Goal: Contribute content: Add original content to the website for others to see

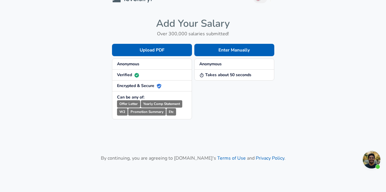
scroll to position [12, 0]
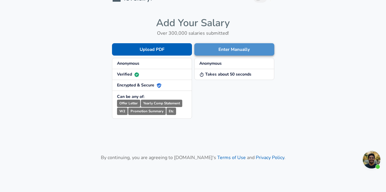
click at [223, 50] on button "Enter Manually" at bounding box center [235, 49] width 80 height 12
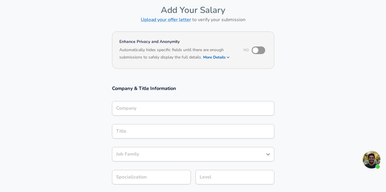
scroll to position [29, 0]
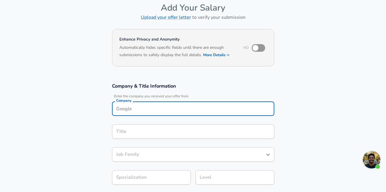
click at [197, 105] on input "Company" at bounding box center [193, 108] width 157 height 9
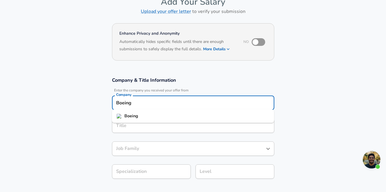
type input "Boeing"
click at [215, 73] on section "Company & Title Information Enter the company you received your offer from Comp…" at bounding box center [193, 131] width 386 height 122
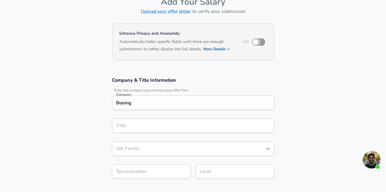
click at [260, 40] on input "checkbox" at bounding box center [256, 41] width 34 height 11
checkbox input "true"
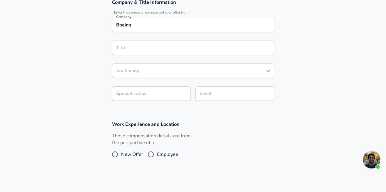
scroll to position [113, 0]
click at [161, 152] on span "Employee" at bounding box center [167, 153] width 21 height 7
click at [157, 152] on input "Employee" at bounding box center [151, 153] width 12 height 9
radio input "true"
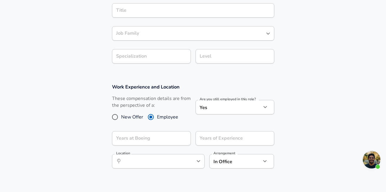
scroll to position [151, 0]
click at [181, 135] on icon "help" at bounding box center [183, 138] width 6 height 6
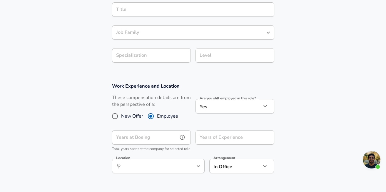
click at [167, 135] on input "Years at Boeing" at bounding box center [145, 137] width 66 height 14
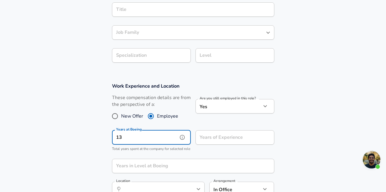
type input "13"
click at [213, 138] on input "Years of Experience" at bounding box center [229, 137] width 66 height 14
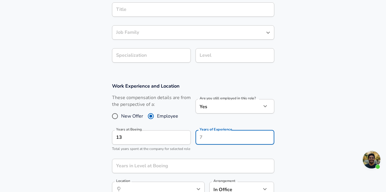
click at [183, 152] on p "Total years spent at the company for selected role" at bounding box center [151, 149] width 79 height 6
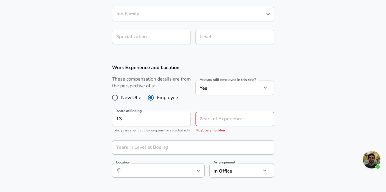
scroll to position [170, 0]
click at [180, 152] on input "Years in Level at Boeing" at bounding box center [187, 147] width 150 height 14
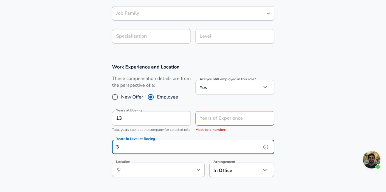
type input "3"
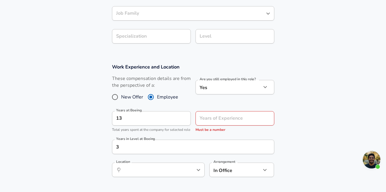
click at [109, 152] on div "Work Experience and Location These compensation details are from the perspectiv…" at bounding box center [193, 123] width 177 height 118
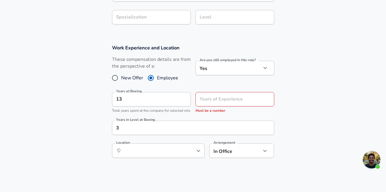
scroll to position [190, 0]
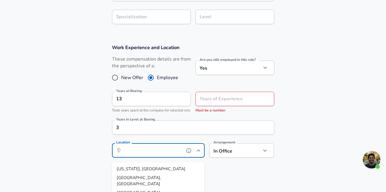
click at [146, 154] on input "Location" at bounding box center [152, 150] width 60 height 9
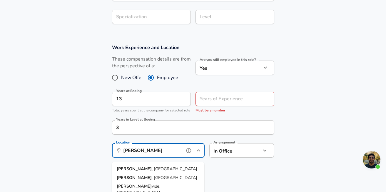
click at [143, 167] on li "Everett , [GEOGRAPHIC_DATA]" at bounding box center [158, 169] width 93 height 9
type input "Everett, [GEOGRAPHIC_DATA]"
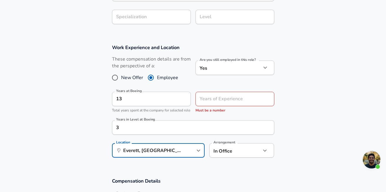
click at [87, 125] on section "Work Experience and Location These compensation details are from the perspectiv…" at bounding box center [193, 104] width 386 height 134
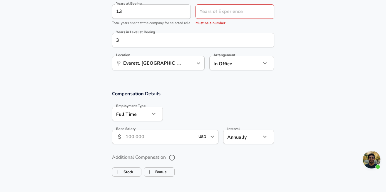
scroll to position [287, 0]
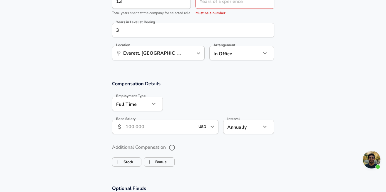
click at [142, 133] on input "Base Salary" at bounding box center [161, 127] width 70 height 14
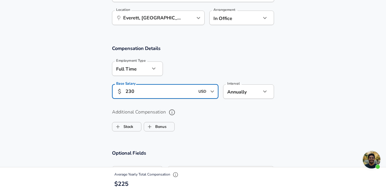
scroll to position [323, 0]
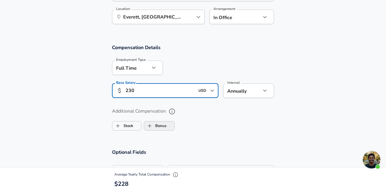
type input "230"
click at [161, 132] on label "Bonus" at bounding box center [155, 125] width 22 height 11
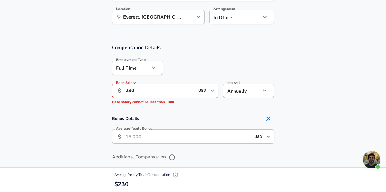
checkbox input "true"
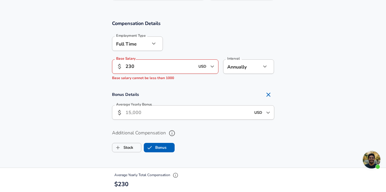
scroll to position [348, 0]
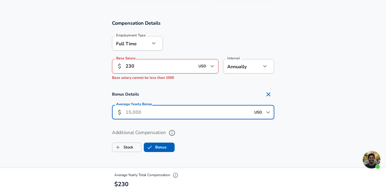
click at [166, 116] on input "Average Yearly Bonus" at bounding box center [188, 112] width 125 height 14
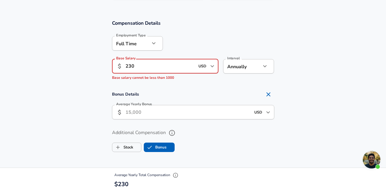
click at [155, 71] on input "230" at bounding box center [161, 66] width 70 height 14
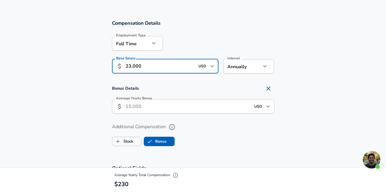
type input "230,000"
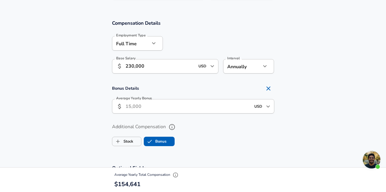
click at [147, 114] on input "Average Yearly Bonus" at bounding box center [188, 106] width 125 height 14
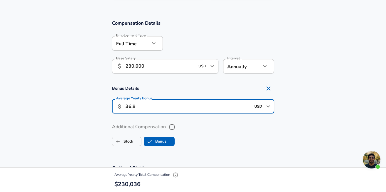
type input "36.8"
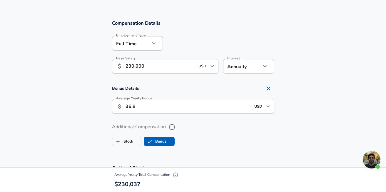
click at [77, 98] on section "Bonus Details Average Yearly Bonus ​ 36.8 USD ​ Average Yearly Bonus" at bounding box center [193, 100] width 386 height 35
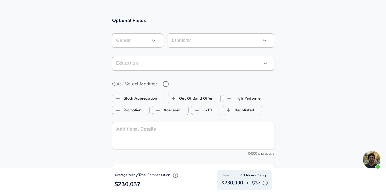
scroll to position [499, 0]
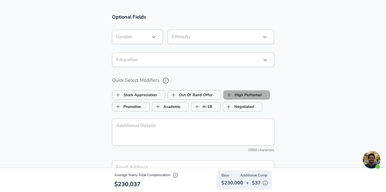
click at [250, 98] on label "High Performer" at bounding box center [243, 94] width 39 height 11
click at [253, 98] on label "High Performer" at bounding box center [243, 94] width 39 height 11
checkbox input "false"
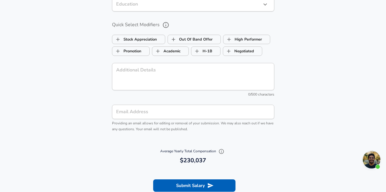
scroll to position [561, 0]
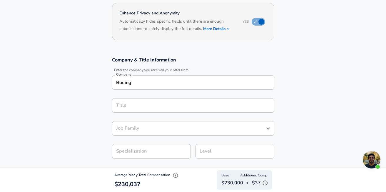
click at [252, 105] on input "Title" at bounding box center [193, 105] width 157 height 9
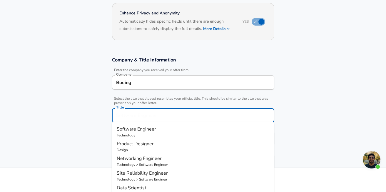
scroll to position [67, 0]
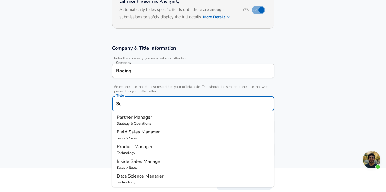
type input "S"
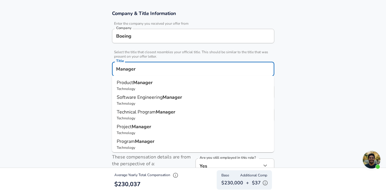
scroll to position [109, 0]
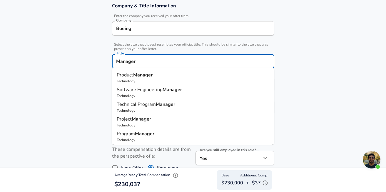
drag, startPoint x: 152, startPoint y: 63, endPoint x: 105, endPoint y: 62, distance: 46.8
click at [105, 62] on div "Company & Title Information Enter the company you received your offer from Comp…" at bounding box center [193, 60] width 177 height 116
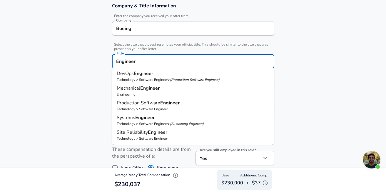
scroll to position [149, 0]
drag, startPoint x: 144, startPoint y: 62, endPoint x: 102, endPoint y: 62, distance: 42.1
click at [102, 62] on section "Company & Title Information Enter the company you received your offer from Comp…" at bounding box center [193, 62] width 386 height 132
click at [150, 59] on input "Engineer" at bounding box center [193, 61] width 157 height 9
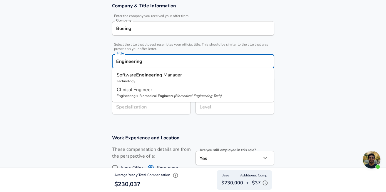
drag, startPoint x: 153, startPoint y: 59, endPoint x: 103, endPoint y: 58, distance: 50.0
click at [103, 58] on section "Company & Title Information Enter the company you received your offer from Comp…" at bounding box center [193, 62] width 386 height 132
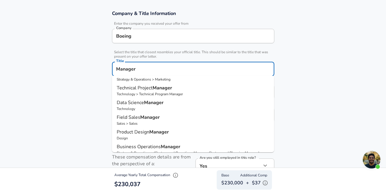
scroll to position [95, 0]
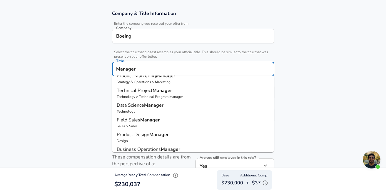
type input "Manager"
click at [99, 78] on section "Company & Title Information Enter the company you received your offer from Comp…" at bounding box center [193, 69] width 386 height 132
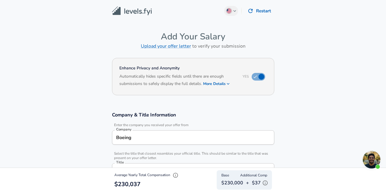
scroll to position [0, 0]
click at [220, 83] on button "More Details" at bounding box center [216, 84] width 27 height 8
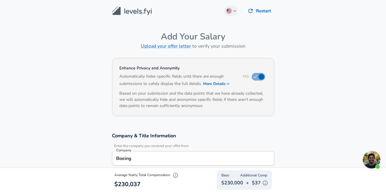
click at [223, 83] on button "More Details" at bounding box center [216, 84] width 27 height 8
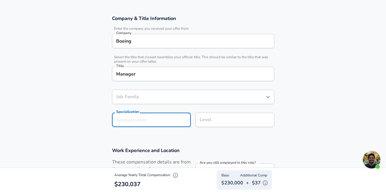
scroll to position [114, 0]
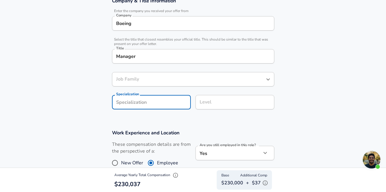
click at [168, 119] on section "Company & Title Information Enter the company you received your offer from Comp…" at bounding box center [193, 57] width 386 height 132
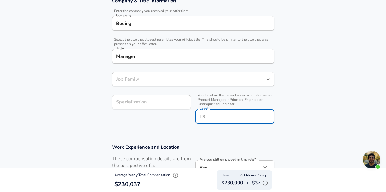
click at [225, 112] on input "Level" at bounding box center [235, 116] width 74 height 9
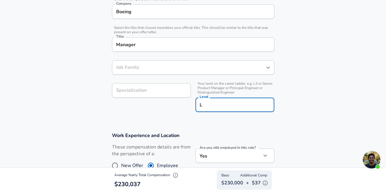
type input "L"
click at [179, 113] on div "Specialization Specialization" at bounding box center [149, 97] width 84 height 37
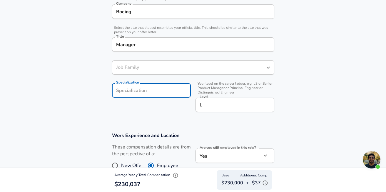
click at [161, 93] on input "Specialization" at bounding box center [151, 90] width 79 height 14
type input "E"
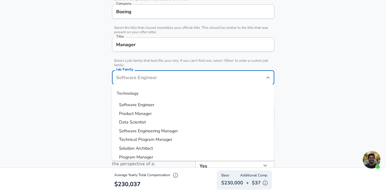
click at [164, 73] on input "Job Family" at bounding box center [189, 77] width 148 height 9
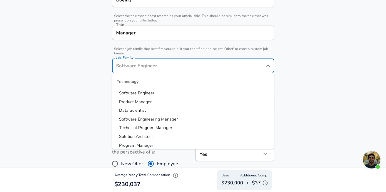
click at [151, 31] on input "Manager" at bounding box center [193, 32] width 157 height 9
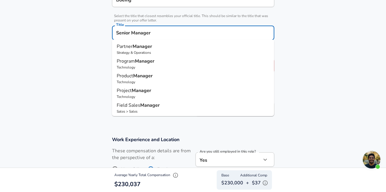
type input "Senior Manager"
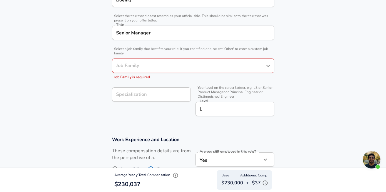
click at [95, 39] on section "Company & Title Information Enter the company you received your offer from Comp…" at bounding box center [193, 48] width 386 height 162
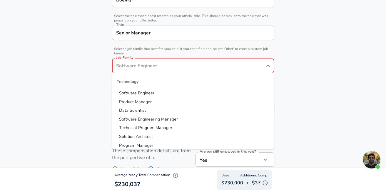
click at [136, 68] on input "Job Family" at bounding box center [189, 65] width 148 height 9
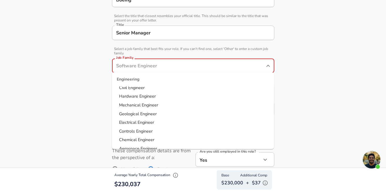
scroll to position [116, 0]
click at [144, 145] on span "Aerospace Engineer" at bounding box center [138, 148] width 38 height 6
type input "Aerospace Engineer"
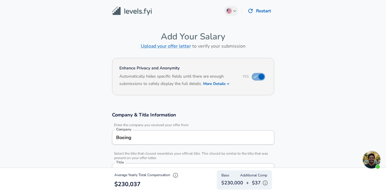
scroll to position [0, 0]
click at [145, 12] on img at bounding box center [132, 10] width 40 height 9
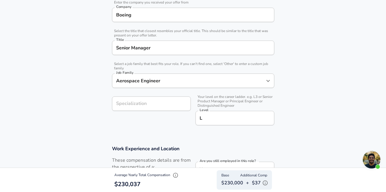
scroll to position [125, 0]
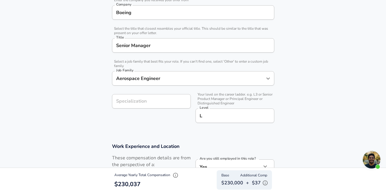
click at [141, 105] on input "Specialization" at bounding box center [151, 101] width 79 height 14
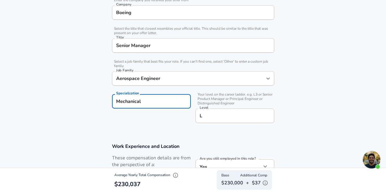
type input "Mechanical"
click at [122, 127] on section "Company & Title Information Enter the company you received your offer from Comp…" at bounding box center [193, 58] width 386 height 157
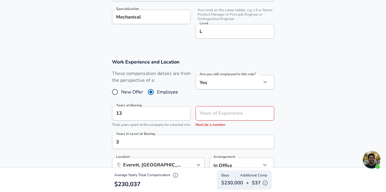
scroll to position [223, 0]
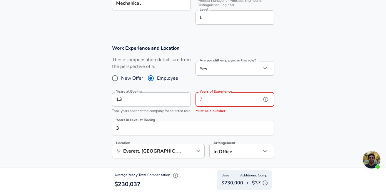
click at [243, 100] on input "Years of Experience" at bounding box center [229, 99] width 66 height 14
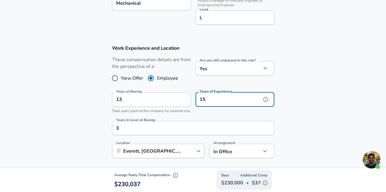
type input "15"
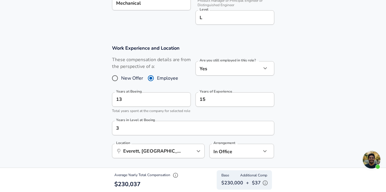
click at [90, 103] on section "Work Experience and Location These compensation details are from the perspectiv…" at bounding box center [193, 105] width 386 height 134
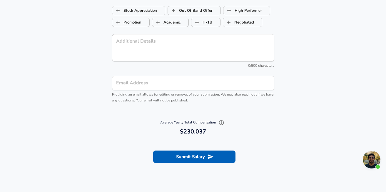
scroll to position [617, 0]
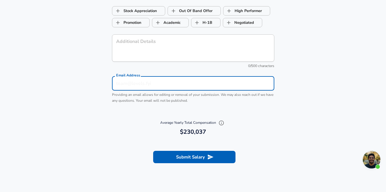
type input "[EMAIL_ADDRESS][DOMAIN_NAME]"
click at [92, 106] on section "Optional Fields Gender ​ Gender Ethnicity ​ Ethnicity Education ​ Education Qui…" at bounding box center [193, 19] width 386 height 193
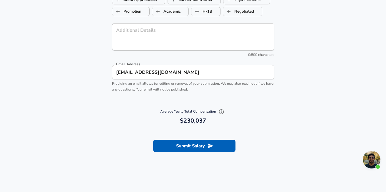
scroll to position [632, 0]
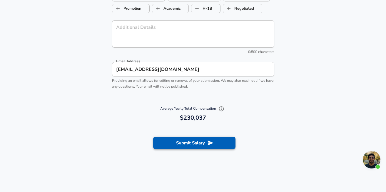
click at [193, 146] on button "Submit Salary" at bounding box center [194, 143] width 82 height 12
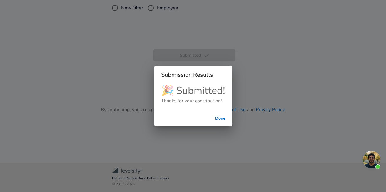
checkbox input "false"
